Goal: Task Accomplishment & Management: Use online tool/utility

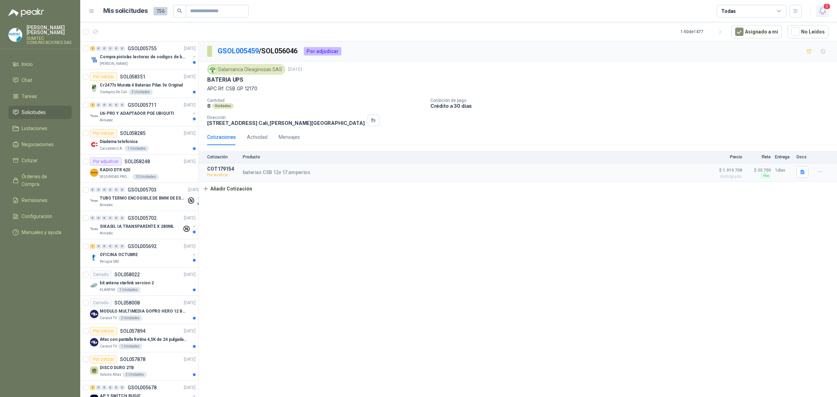
click at [820, 9] on icon "button" at bounding box center [822, 11] width 9 height 9
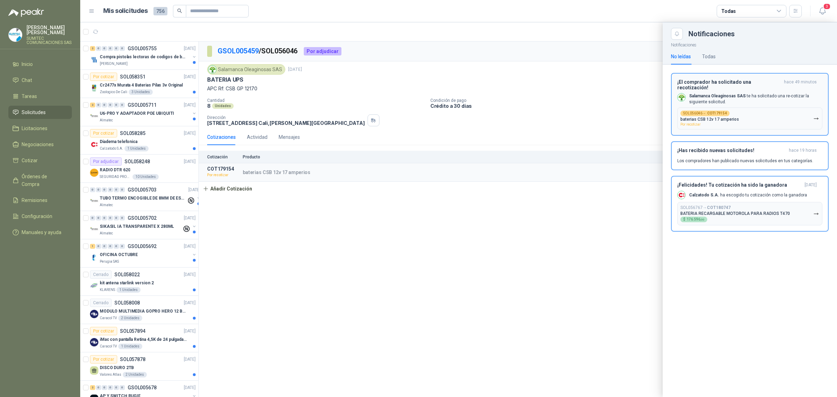
click at [729, 120] on div "SOL056046 → COT179154 baterias CSB 12v 17 amperios Por recotizar" at bounding box center [709, 119] width 59 height 16
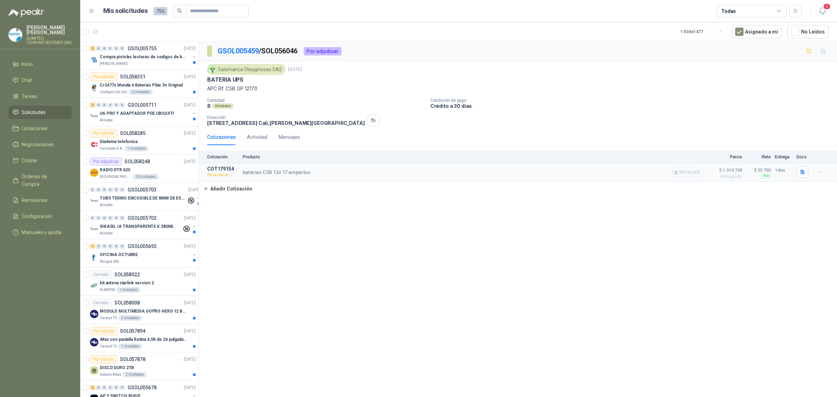
click at [688, 173] on button "Detalles" at bounding box center [686, 172] width 33 height 9
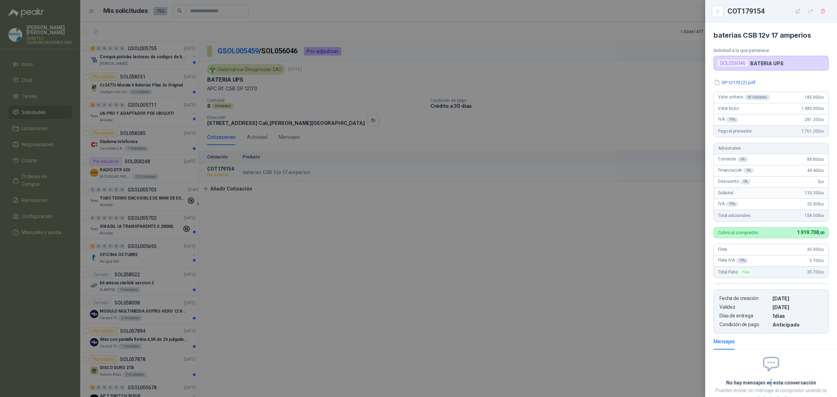
scroll to position [51, 0]
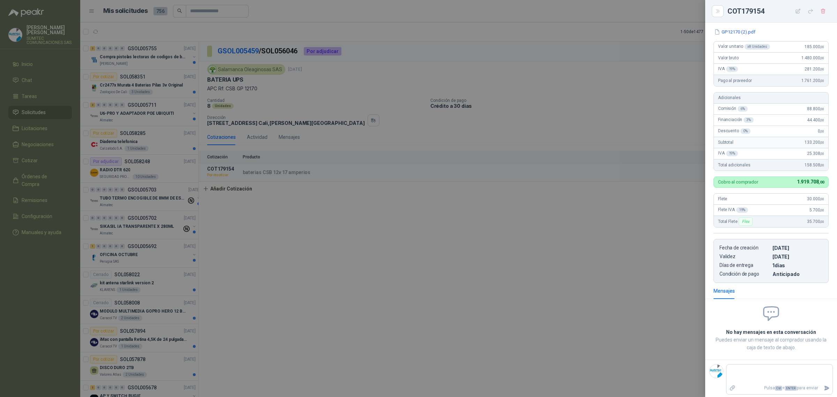
click at [384, 255] on div at bounding box center [418, 198] width 837 height 397
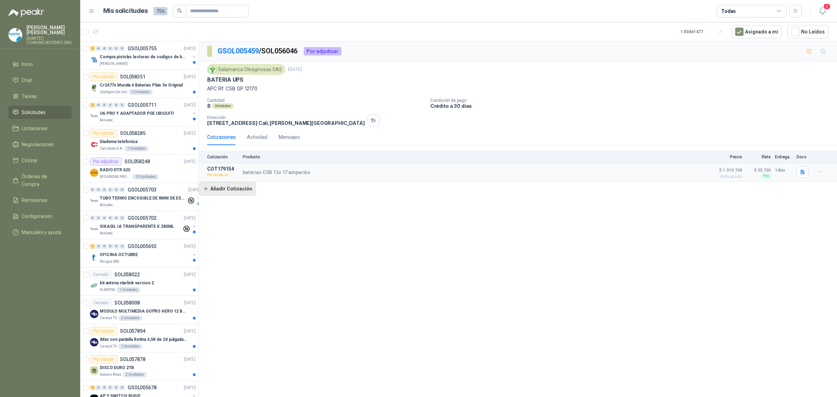
click at [222, 189] on button "Añadir Cotización" at bounding box center [227, 189] width 57 height 14
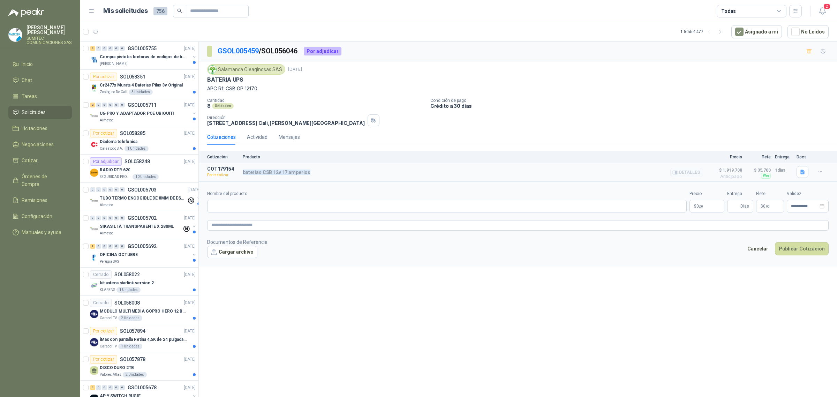
drag, startPoint x: 306, startPoint y: 173, endPoint x: 241, endPoint y: 174, distance: 64.9
click at [241, 174] on article "COT179154 Por recotizar baterias CSB 12v 17 amperios Detalles $ 1.919.708 Antic…" at bounding box center [518, 172] width 638 height 18
copy p "baterias CSB 12v 17 amperios"
click at [254, 206] on input "Nombre del producto" at bounding box center [446, 206] width 479 height 13
type input "**********"
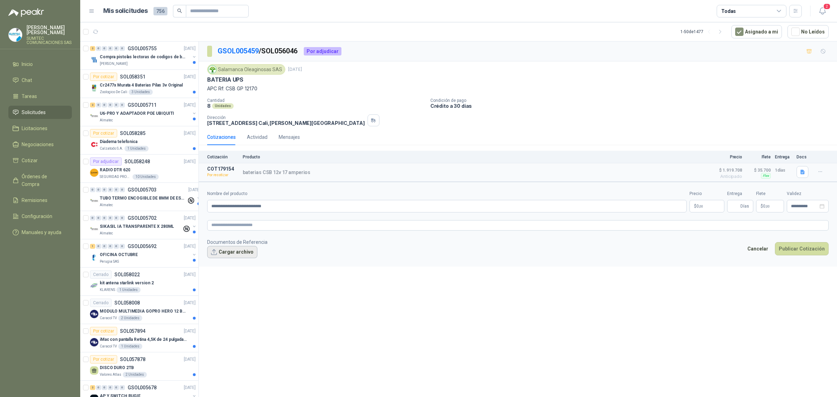
click at [239, 253] on button "Cargar archivo" at bounding box center [232, 252] width 50 height 13
click at [707, 207] on body "[PERSON_NAME] SUMITEC COMUNICACIONES SAS Inicio Chat Tareas Solicitudes Licitac…" at bounding box center [418, 198] width 837 height 397
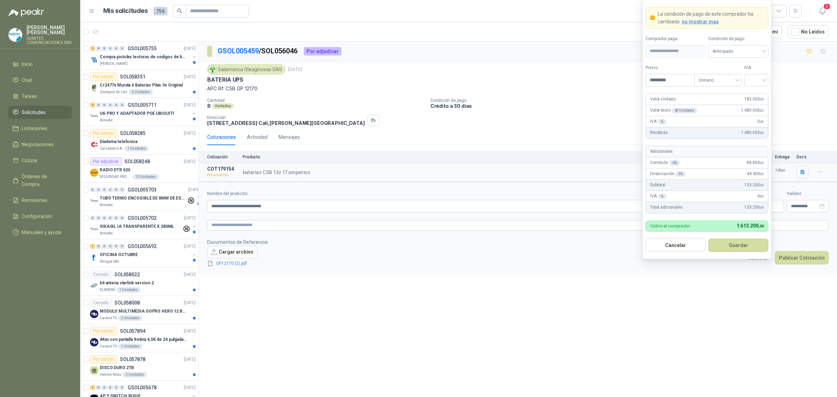
type input "*********"
click at [757, 74] on div at bounding box center [756, 80] width 24 height 13
click at [754, 91] on div "19%" at bounding box center [756, 94] width 13 height 8
click at [736, 248] on button "Guardar" at bounding box center [738, 245] width 60 height 13
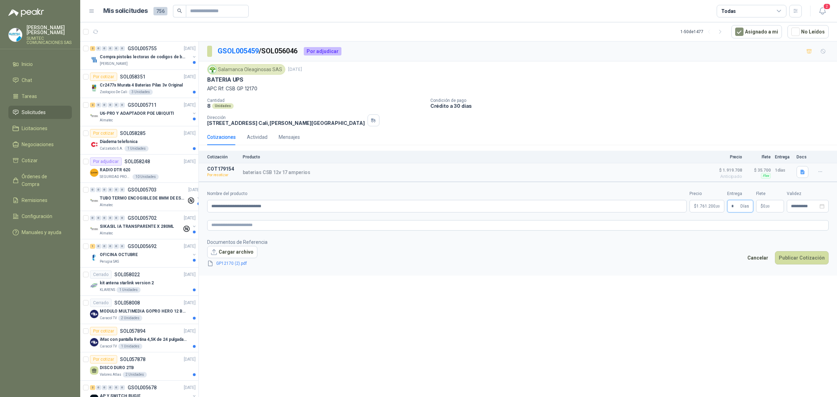
type input "*"
type input "********"
click at [789, 275] on form "**********" at bounding box center [518, 229] width 638 height 94
click at [796, 257] on button "Publicar Cotización" at bounding box center [802, 257] width 54 height 13
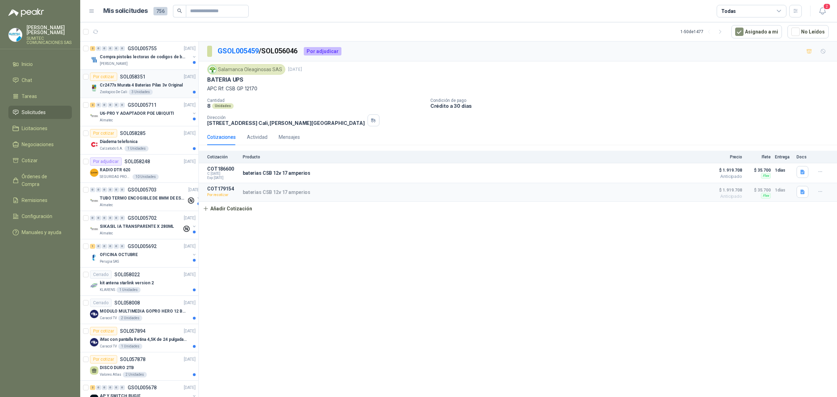
click at [164, 90] on div "Zoologico De Cali 3 Unidades" at bounding box center [148, 92] width 96 height 6
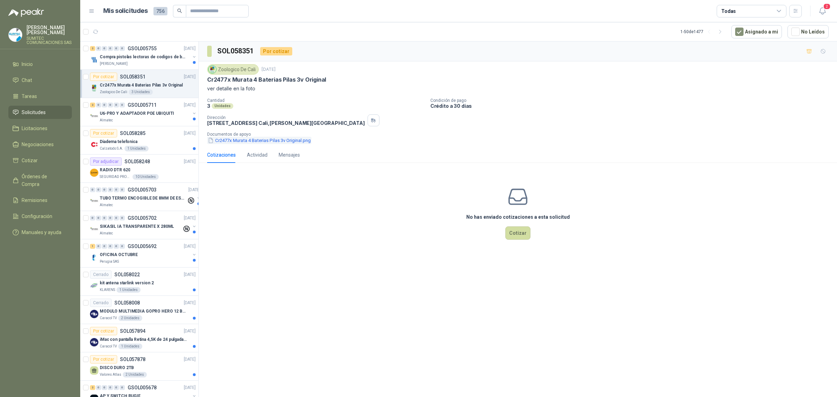
click at [242, 144] on button "Cr2477x Murata 4 Baterias Pilas 3v Original.png" at bounding box center [259, 140] width 104 height 7
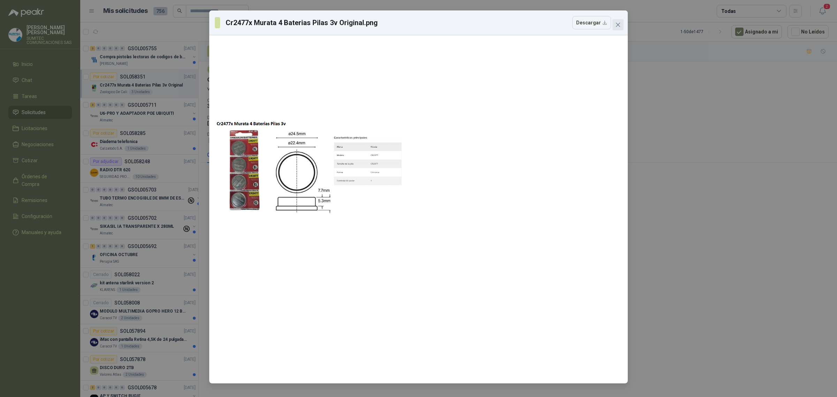
click at [617, 22] on icon "close" at bounding box center [618, 25] width 6 height 6
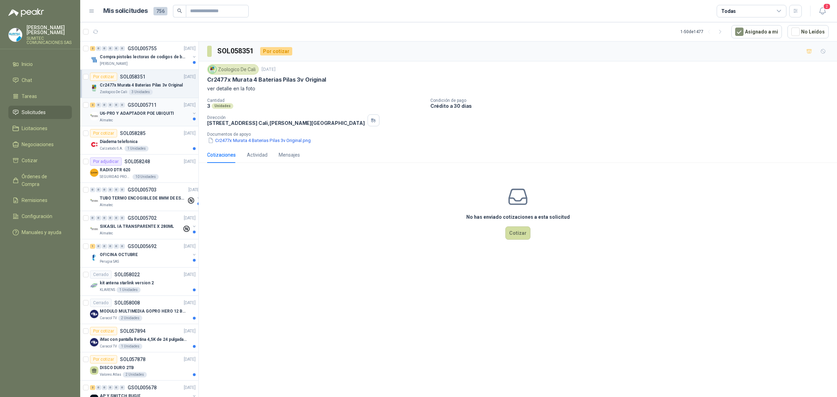
click at [144, 114] on p "U6-PRO Y ADAPTADOR POE UBIQUITI" at bounding box center [137, 113] width 74 height 7
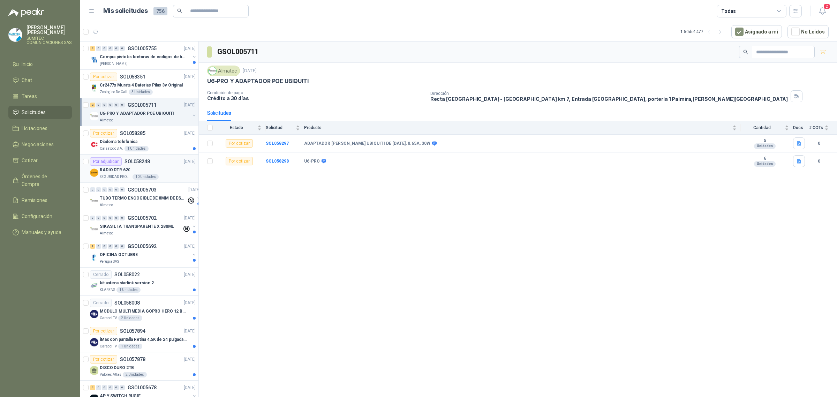
click at [117, 169] on p "RADIO DTR 620" at bounding box center [115, 170] width 30 height 7
